Goal: Information Seeking & Learning: Learn about a topic

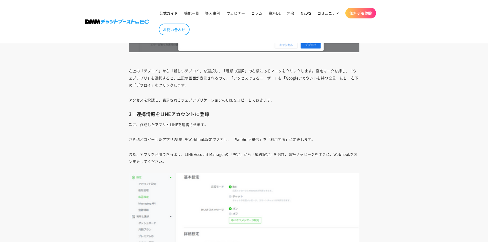
scroll to position [3153, 0]
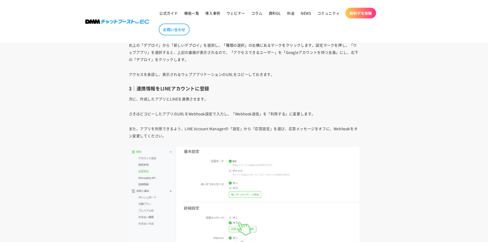
drag, startPoint x: 121, startPoint y: 120, endPoint x: 344, endPoint y: 120, distance: 222.5
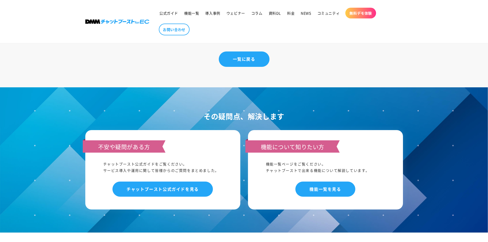
scroll to position [4499, 0]
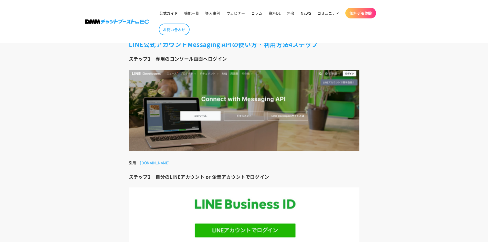
scroll to position [2691, 0]
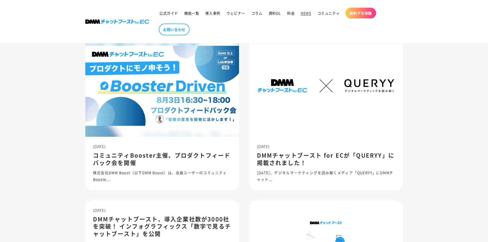
scroll to position [26, 0]
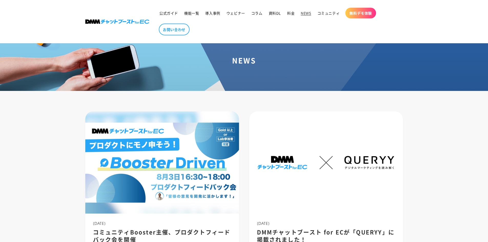
click at [310, 12] on span "NEWS" at bounding box center [306, 13] width 10 height 5
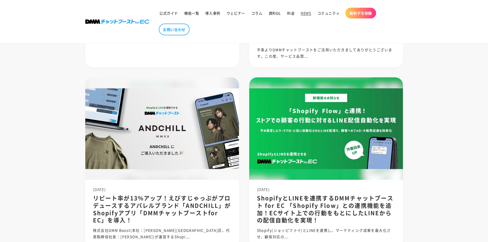
scroll to position [487, 0]
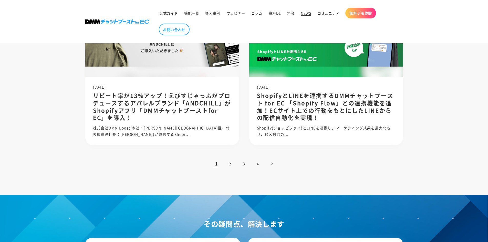
click at [232, 164] on link "2" at bounding box center [230, 163] width 11 height 11
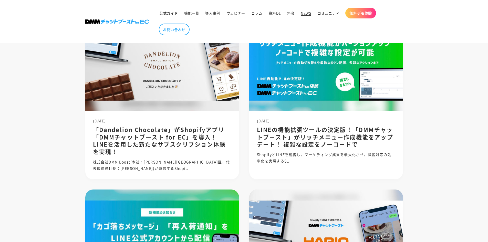
scroll to position [282, 0]
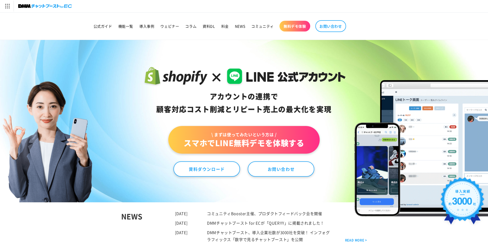
click at [268, 27] on span "コミュニティ" at bounding box center [262, 26] width 23 height 5
